Goal: Task Accomplishment & Management: Complete application form

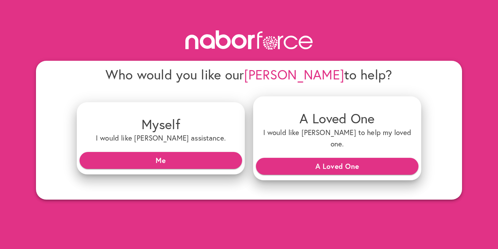
drag, startPoint x: 267, startPoint y: 73, endPoint x: 310, endPoint y: 72, distance: 42.9
click at [310, 73] on h4 "Who would you like our Nabors to help?" at bounding box center [249, 74] width 344 height 16
click at [318, 74] on h4 "Who would you like our Nabors to help?" at bounding box center [249, 74] width 344 height 16
drag, startPoint x: 319, startPoint y: 75, endPoint x: 269, endPoint y: 74, distance: 49.4
click at [269, 74] on h4 "Who would you like our Nabors to help?" at bounding box center [249, 74] width 344 height 16
